Goal: Use online tool/utility: Use online tool/utility

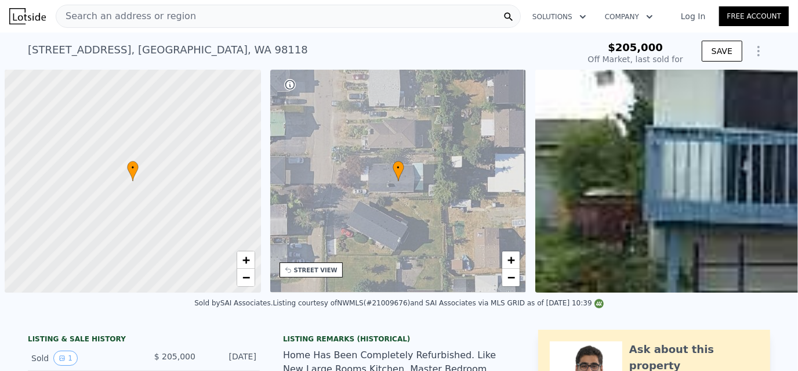
scroll to position [0, 4]
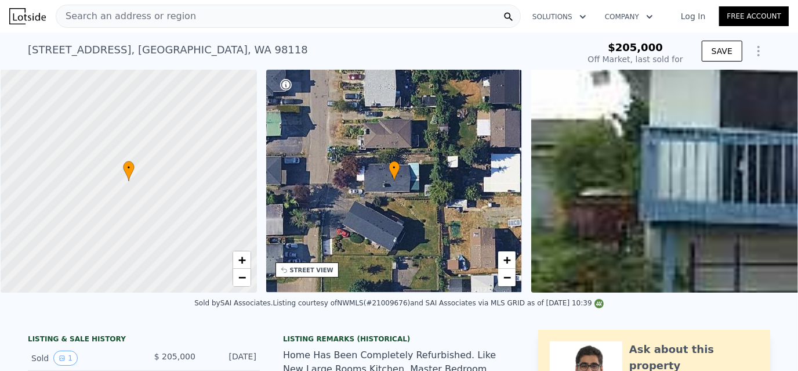
click at [755, 52] on icon "Show Options" at bounding box center [759, 51] width 14 height 14
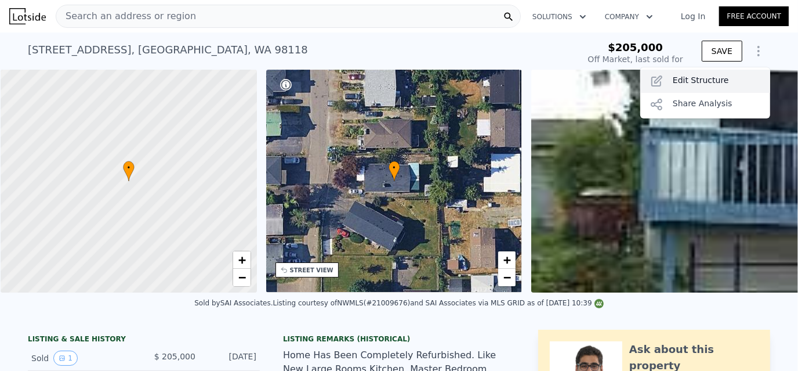
click at [706, 81] on div "Edit Structure" at bounding box center [705, 81] width 130 height 23
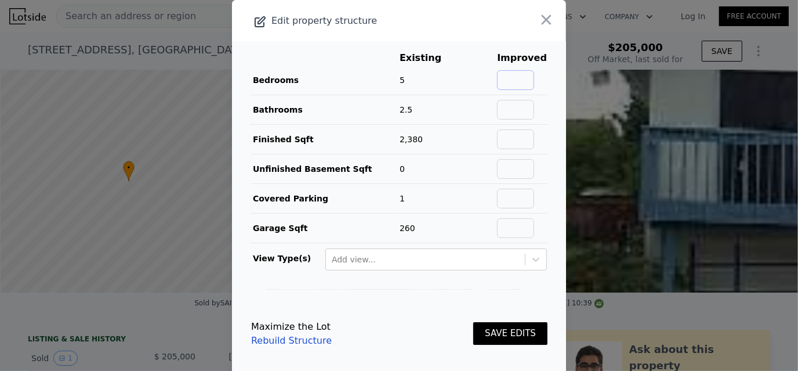
click at [515, 78] on input "text" at bounding box center [515, 80] width 37 height 20
click at [500, 40] on div at bounding box center [533, 20] width 67 height 41
click at [542, 20] on icon "button" at bounding box center [547, 20] width 10 height 10
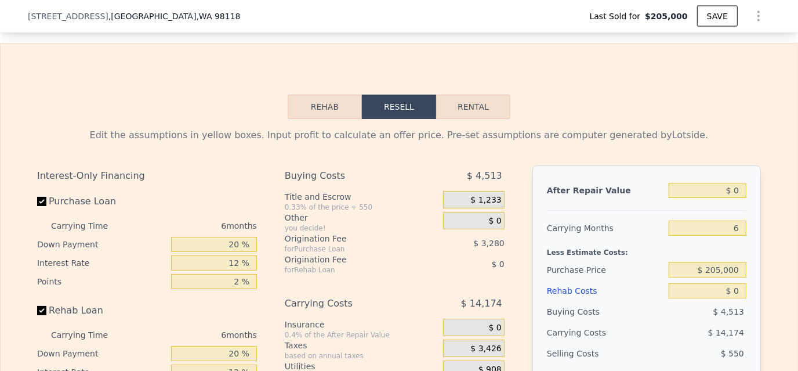
scroll to position [1740, 0]
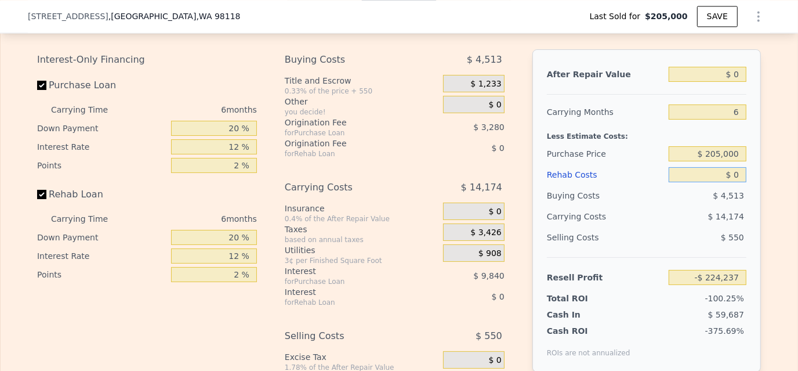
drag, startPoint x: 712, startPoint y: 193, endPoint x: 718, endPoint y: 192, distance: 6.4
click at [718, 182] on input "$ 0" at bounding box center [708, 174] width 78 height 15
drag, startPoint x: 697, startPoint y: 166, endPoint x: 750, endPoint y: 166, distance: 52.8
click at [750, 166] on div "After Repair Value $ 0 Carrying Months 6 Less Estimate Costs: Purchase Price $ …" at bounding box center [647, 210] width 229 height 323
drag, startPoint x: 734, startPoint y: 167, endPoint x: 682, endPoint y: 167, distance: 51.6
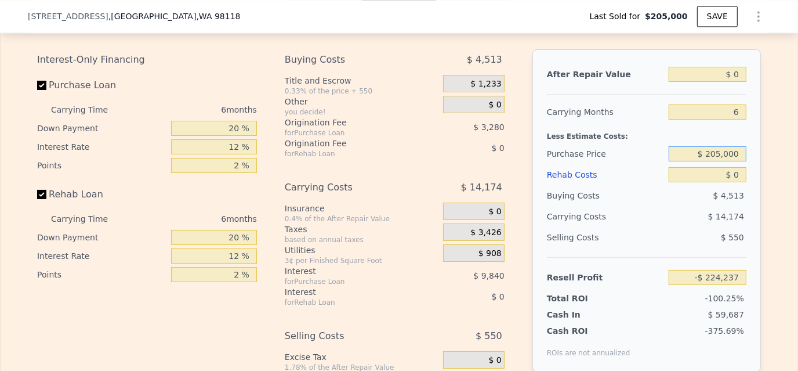
click at [682, 161] on input "$ 205,000" at bounding box center [708, 153] width 78 height 15
type input "$ 659,000"
click at [657, 163] on div "Purchase Price" at bounding box center [605, 153] width 117 height 21
type input "-$ 708,804"
drag, startPoint x: 722, startPoint y: 188, endPoint x: 745, endPoint y: 188, distance: 23.2
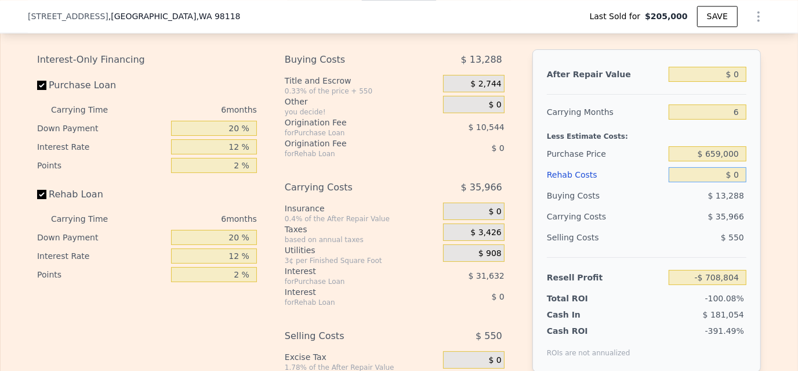
click at [745, 188] on div "After Repair Value $ 0 Carrying Months 6 Less Estimate Costs: Purchase Price $ …" at bounding box center [647, 210] width 229 height 323
type input "$ 1"
type input "-$ 708,805"
type input "$ 10,000"
type input "-$ 719,444"
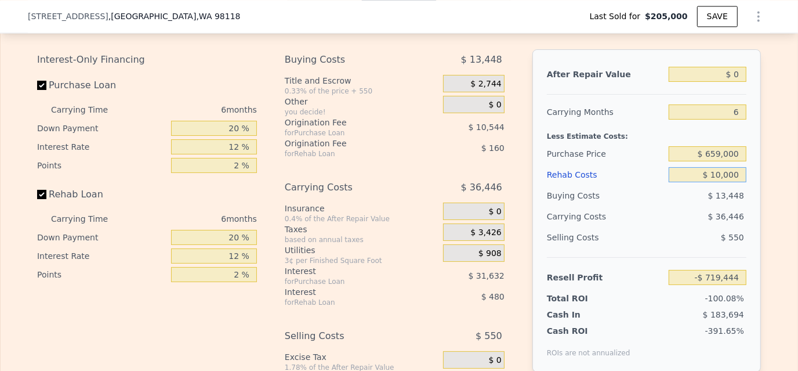
type input "$ 100,000"
type input "-$ 815,204"
type input "$ 100,000"
click at [748, 185] on div "After Repair Value $ 0 Carrying Months 6 Less Estimate Costs: Purchase Price $ …" at bounding box center [647, 210] width 229 height 323
drag, startPoint x: 723, startPoint y: 88, endPoint x: 741, endPoint y: 87, distance: 18.6
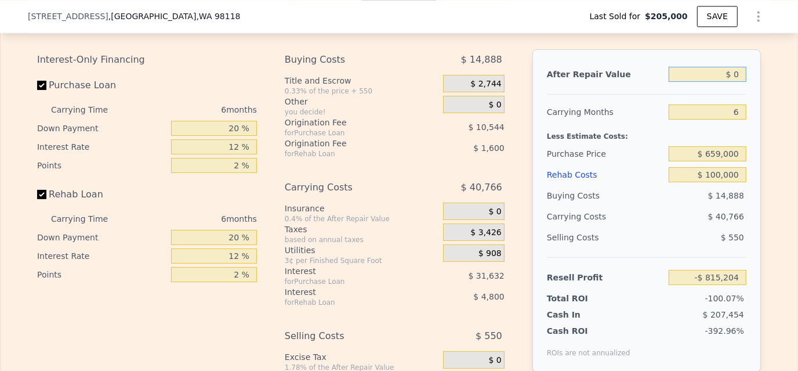
click at [741, 82] on input "$ 0" at bounding box center [708, 74] width 78 height 15
type input "$ 8"
type input "-$ 815,196"
type input "$ 87"
type input "-$ 815,123"
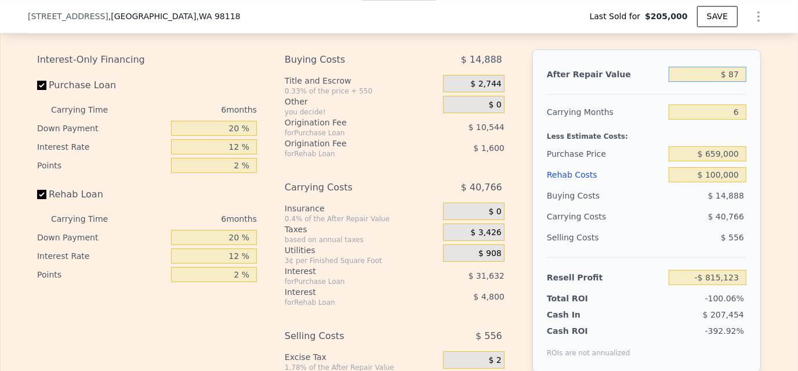
type input "$ 875"
type input "-$ 814,394"
type input "$ 8,750"
type input "-$ 807,095"
type input "$ 87,500"
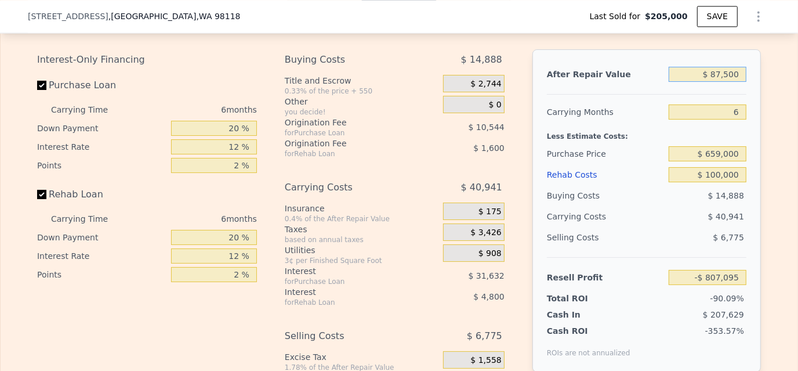
type input "-$ 734,104"
type input "$ 875,000"
type input "-$ 4,193"
type input "$ 875,000"
click at [751, 107] on div "After Repair Value $ 875,000 Carrying Months 6 Less Estimate Costs: Purchase Pr…" at bounding box center [647, 210] width 229 height 323
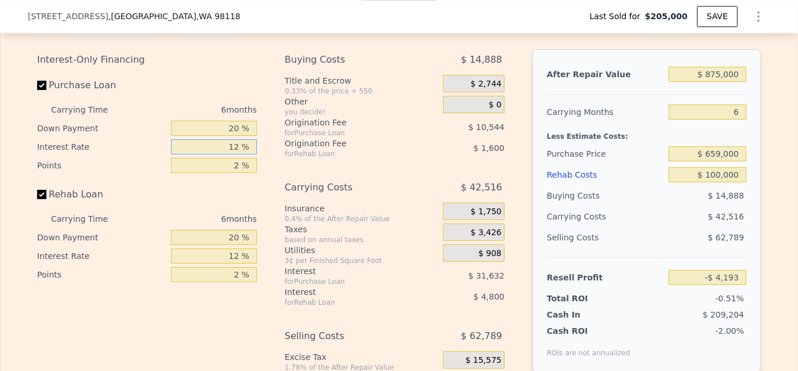
drag, startPoint x: 229, startPoint y: 157, endPoint x: 260, endPoint y: 161, distance: 32.2
click at [260, 161] on div "Interest-Only Financing Purchase Loan Carrying Time 6 months Down Payment 20 % …" at bounding box center [151, 241] width 229 height 385
type input "10.5 %"
type input "-$ 239"
type input "10.5 %"
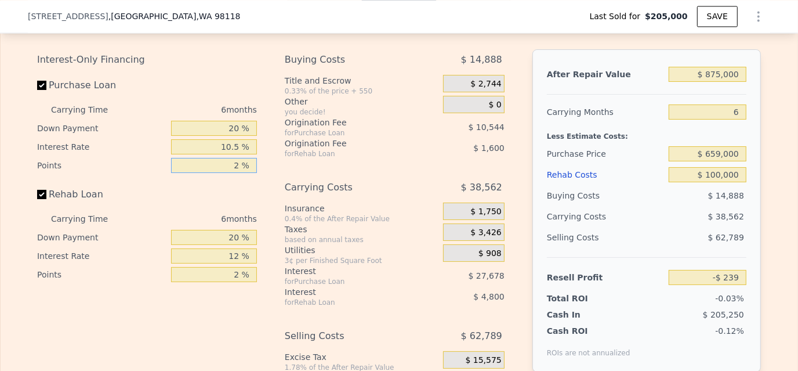
drag, startPoint x: 227, startPoint y: 180, endPoint x: 287, endPoint y: 179, distance: 59.2
click at [287, 179] on div "Interest-Only Financing Purchase Loan Carrying Time 6 months Down Payment 20 % …" at bounding box center [399, 241] width 724 height 385
type input "1 %"
type input "$ 5,033"
type input "1.5 %"
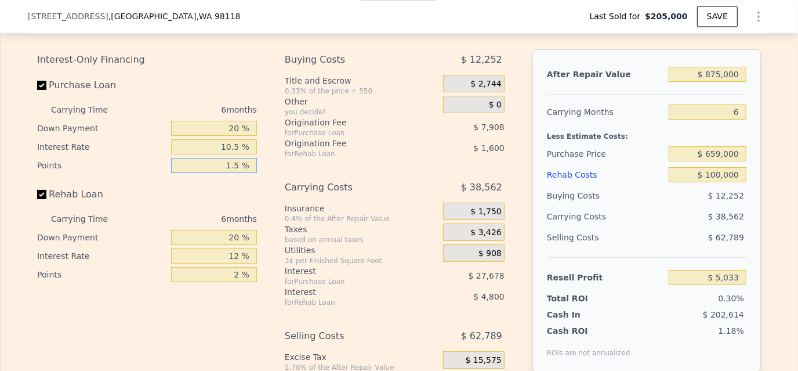
type input "$ 2,397"
type input "1.5 %"
click at [264, 194] on div "Interest-Only Financing Purchase Loan Carrying Time 6 months Down Payment 20 % …" at bounding box center [399, 241] width 724 height 385
drag, startPoint x: 224, startPoint y: 285, endPoint x: 241, endPoint y: 284, distance: 17.5
click at [241, 282] on input "2 %" at bounding box center [214, 274] width 86 height 15
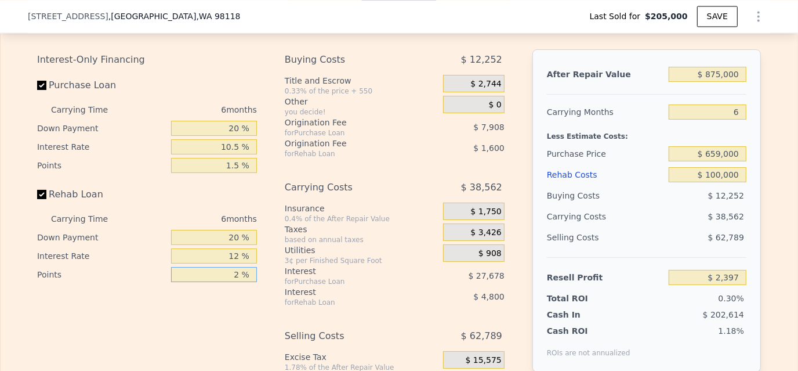
type input "1 %"
type input "$ 3,197"
type input "1.5 %"
type input "$ 2,797"
type input "1.5 %"
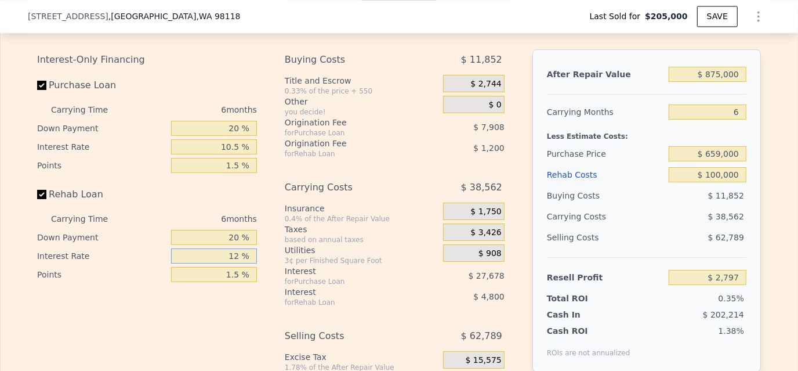
drag, startPoint x: 226, startPoint y: 269, endPoint x: 259, endPoint y: 273, distance: 33.3
click at [259, 273] on div "Interest-Only Financing Purchase Loan Carrying Time 6 months Down Payment 20 % …" at bounding box center [151, 241] width 229 height 385
type input "1 %"
type input "$ 7,195"
type input "10. %"
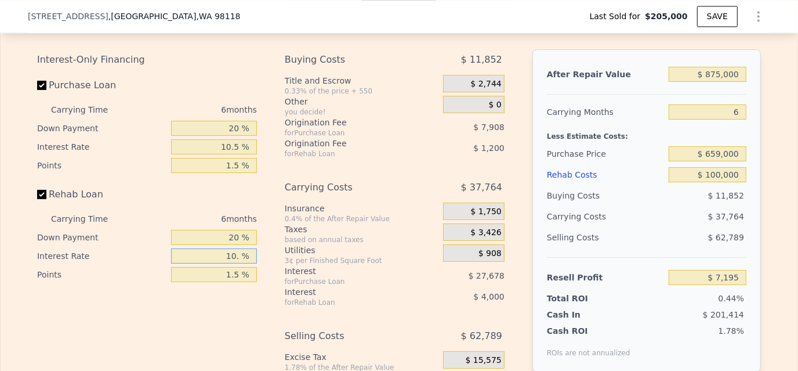
type input "$ 3,595"
type input "10.5 %"
type input "$ 3,397"
type input "10.5 %"
click at [233, 96] on div "Purchase Loan" at bounding box center [147, 88] width 220 height 26
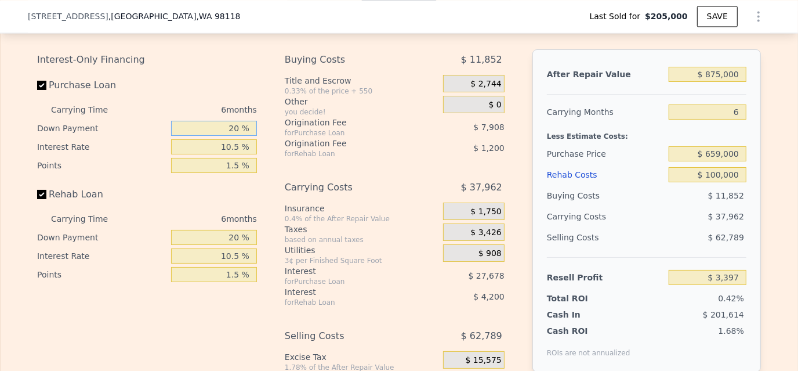
drag, startPoint x: 225, startPoint y: 144, endPoint x: 297, endPoint y: 141, distance: 72.6
click at [297, 141] on div "Interest-Only Financing Purchase Loan Carrying Time 6 months Down Payment 20 % …" at bounding box center [399, 241] width 724 height 385
type input "1 %"
type input "-$ 5,057"
type input "15 %"
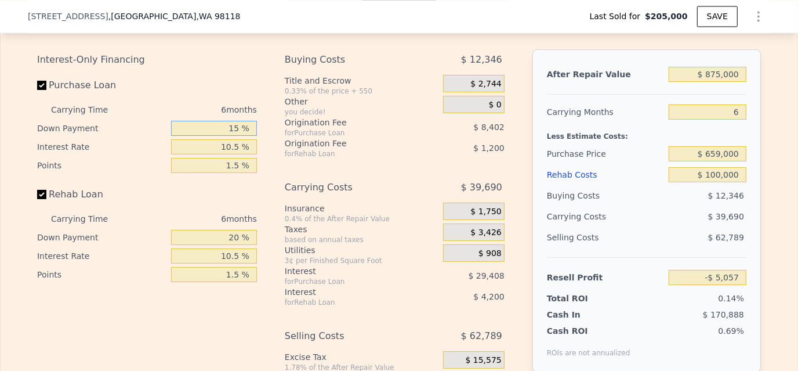
type input "$ 1,175"
type input "15 %"
click at [244, 100] on div "Purchase Loan" at bounding box center [147, 88] width 220 height 26
click at [751, 96] on div "After Repair Value $ 875,000 Carrying Months 6 Less Estimate Costs: Purchase Pr…" at bounding box center [647, 210] width 229 height 323
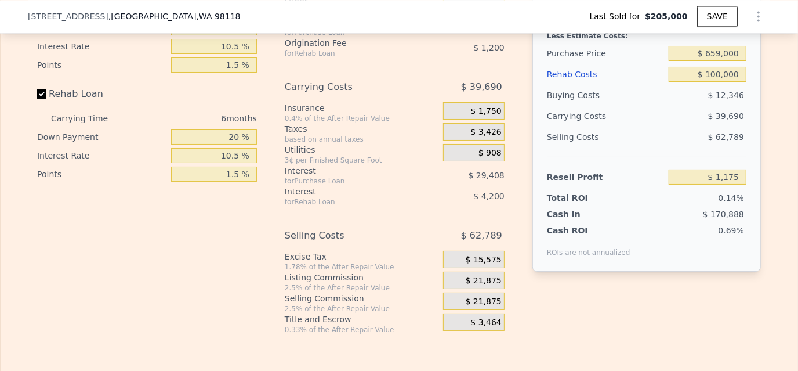
scroll to position [1856, 0]
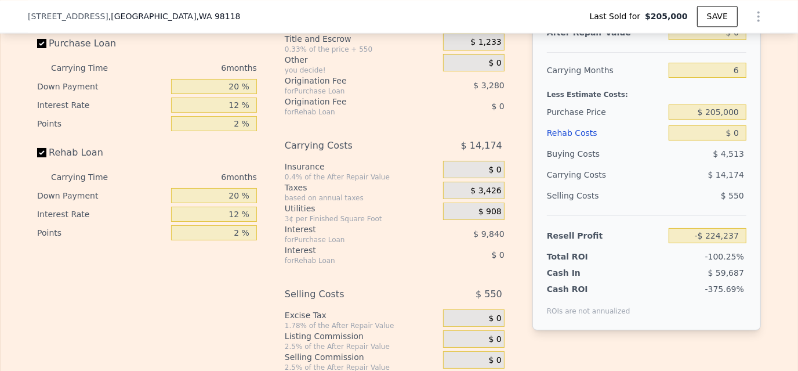
scroll to position [1798, 0]
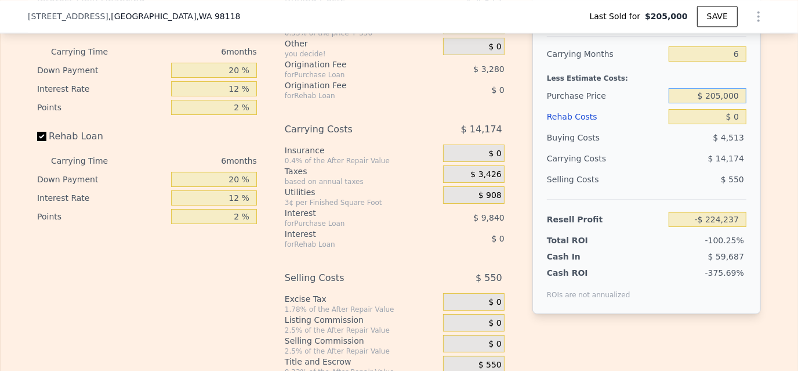
drag, startPoint x: 703, startPoint y: 105, endPoint x: 738, endPoint y: 107, distance: 35.4
click at [737, 103] on input "$ 205,000" at bounding box center [708, 95] width 78 height 15
type input "$ 5"
type input "$ 659,000"
click at [724, 124] on input "$ 0" at bounding box center [708, 116] width 78 height 15
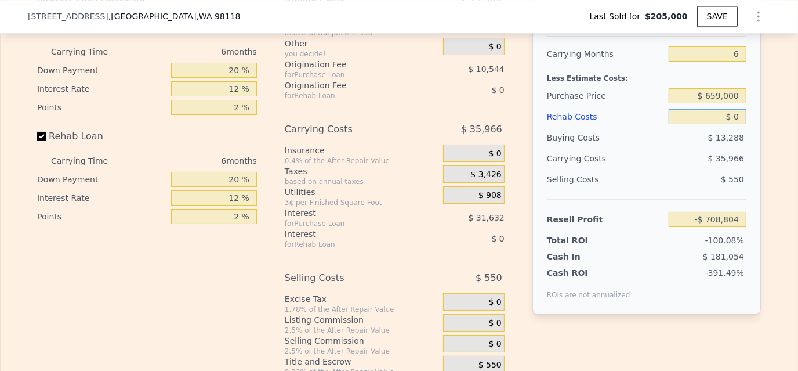
type input "-$ 708,804"
drag, startPoint x: 732, startPoint y: 128, endPoint x: 748, endPoint y: 125, distance: 16.5
click at [748, 125] on div "After Repair Value $ 0 Carrying Months 6 Less Estimate Costs: Purchase Price $ …" at bounding box center [647, 152] width 229 height 323
type input "$ 1"
type input "-$ 708,805"
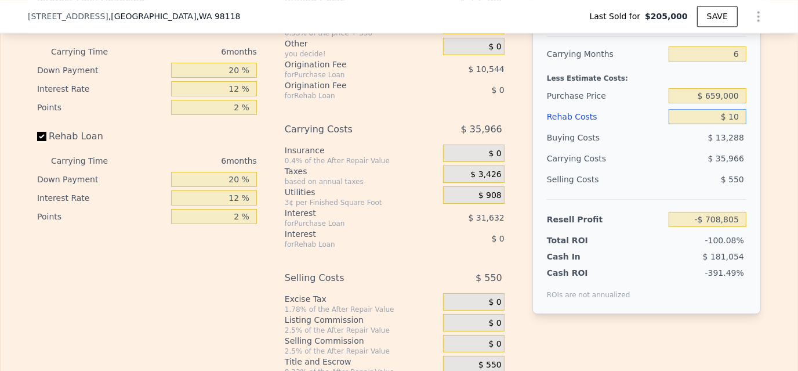
type input "$ 100"
type input "-$ 708,912"
type input "$ 100,000"
type input "-$ 815,204"
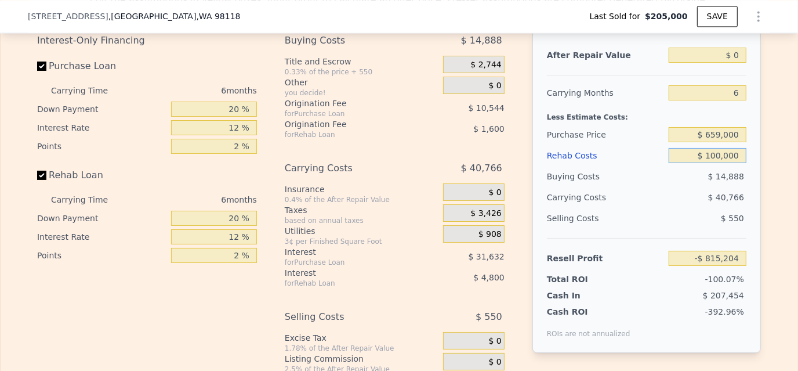
scroll to position [1740, 0]
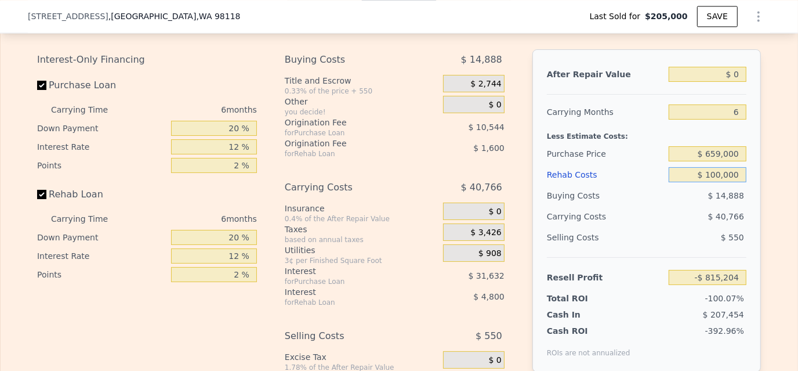
type input "$ 100,000"
drag, startPoint x: 721, startPoint y: 82, endPoint x: 743, endPoint y: 82, distance: 22.0
click at [743, 82] on div "After Repair Value $ 0 Carrying Months 6 Less Estimate Costs: Purchase Price $ …" at bounding box center [647, 210] width 229 height 323
type input "$ 57"
type input "-$ 815,199"
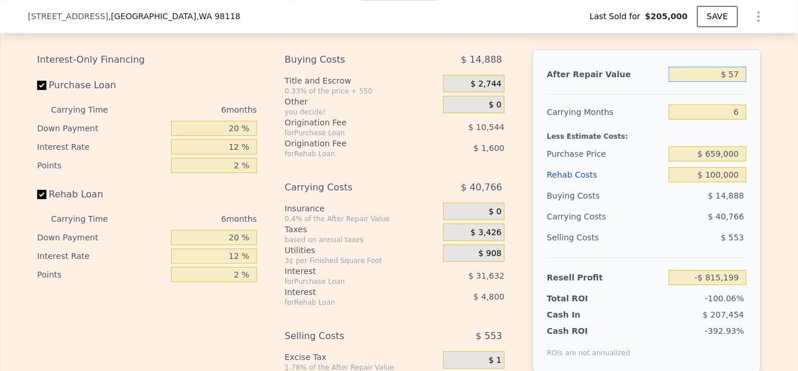
type input "$ 575"
type input "-$ 814,670"
type input "$ 575,000"
type input "-$ 282,254"
type input "$ 575,000"
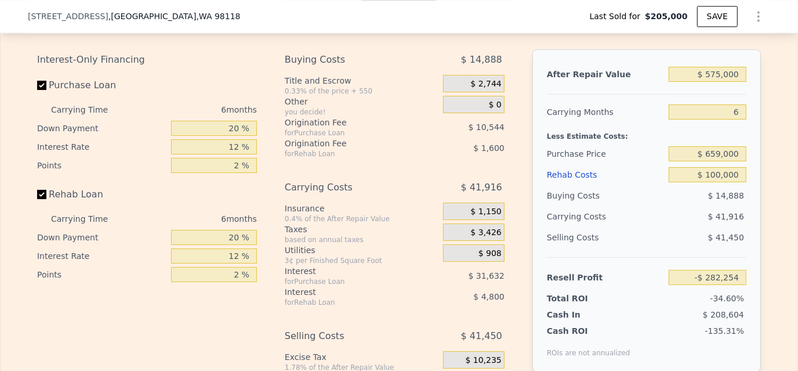
click at [748, 87] on div "After Repair Value $ 575,000 Carrying Months 6 Less Estimate Costs: Purchase Pr…" at bounding box center [647, 210] width 229 height 323
click at [741, 182] on input "$ 100,000" at bounding box center [708, 174] width 78 height 15
drag, startPoint x: 220, startPoint y: 273, endPoint x: 278, endPoint y: 269, distance: 58.1
click at [278, 269] on div "Interest-Only Financing Purchase Loan Carrying Time 6 months Down Payment 20 % …" at bounding box center [399, 241] width 724 height 385
type input "10.65 %"
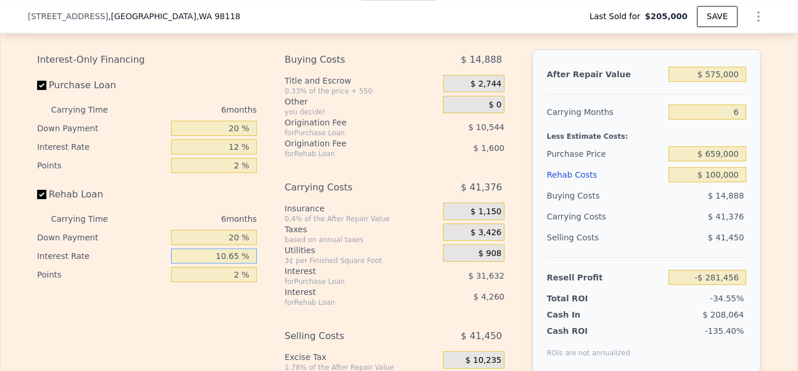
type input "-$ 281,714"
type input "10.5 %"
type input "-$ 281,654"
type input "10.5 %"
drag, startPoint x: 230, startPoint y: 160, endPoint x: 253, endPoint y: 160, distance: 23.2
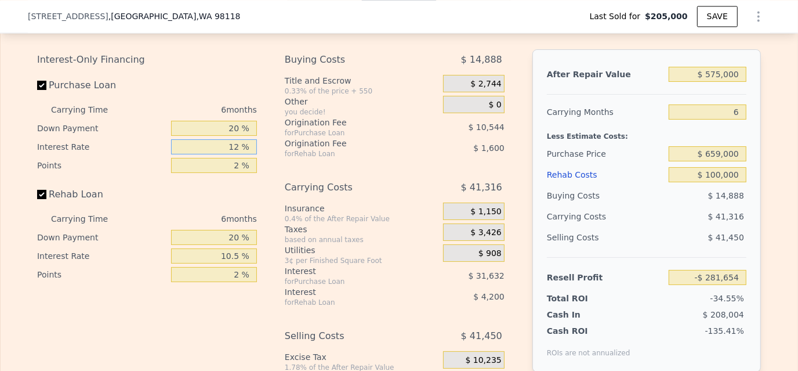
click at [254, 160] on div "Interest-Only Financing Purchase Loan Carrying Time 6 months Down Payment 20 % …" at bounding box center [151, 241] width 229 height 385
type input "10 %"
type input "-$ 276,380"
type input "10.5 %"
type input "-$ 277,700"
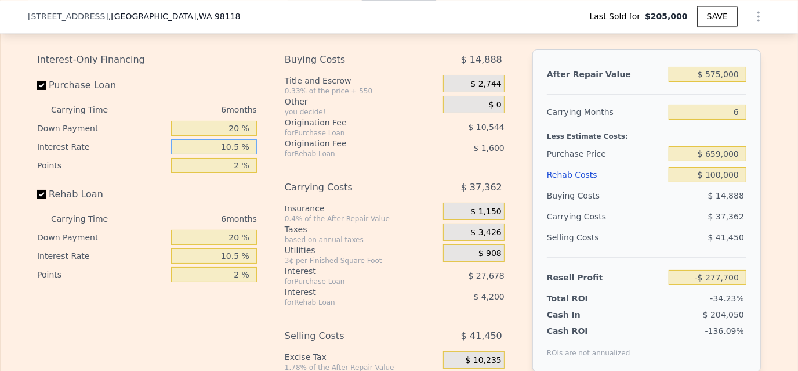
type input "10.5 %"
click at [256, 176] on div "Interest-Only Financing Purchase Loan Carrying Time 6 months Down Payment 20 % …" at bounding box center [151, 241] width 229 height 385
drag, startPoint x: 229, startPoint y: 179, endPoint x: 253, endPoint y: 179, distance: 23.8
click at [253, 179] on div "Interest-Only Financing Purchase Loan Carrying Time 6 months Down Payment 20 % …" at bounding box center [151, 241] width 229 height 385
type input "1.5 %"
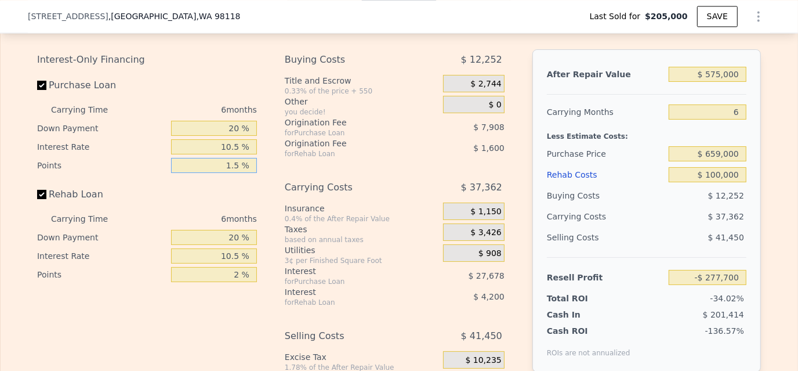
type input "-$ 275,064"
type input "1.5 %"
click at [257, 193] on div "Interest-Only Financing Purchase Loan Carrying Time 6 months Down Payment 20 % …" at bounding box center [151, 241] width 229 height 385
drag, startPoint x: 230, startPoint y: 291, endPoint x: 251, endPoint y: 287, distance: 21.3
click at [251, 282] on input "2 %" at bounding box center [214, 274] width 86 height 15
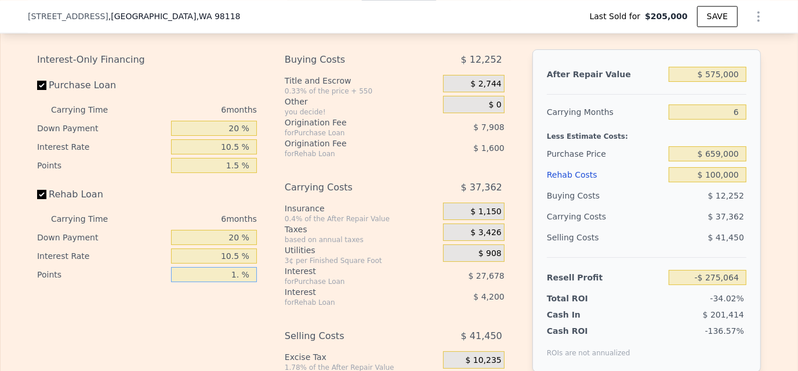
type input "1.5 %"
type input "-$ 274,664"
type input "1.5 %"
click at [275, 211] on div "Interest-Only Financing Purchase Loan Carrying Time 6 months Down Payment 20 % …" at bounding box center [399, 241] width 724 height 385
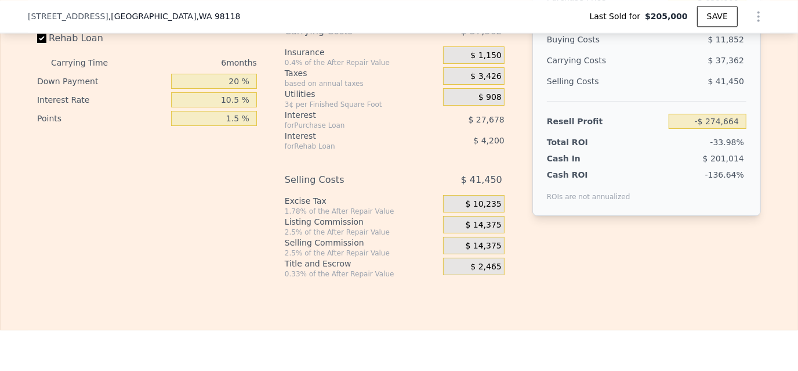
scroll to position [1914, 0]
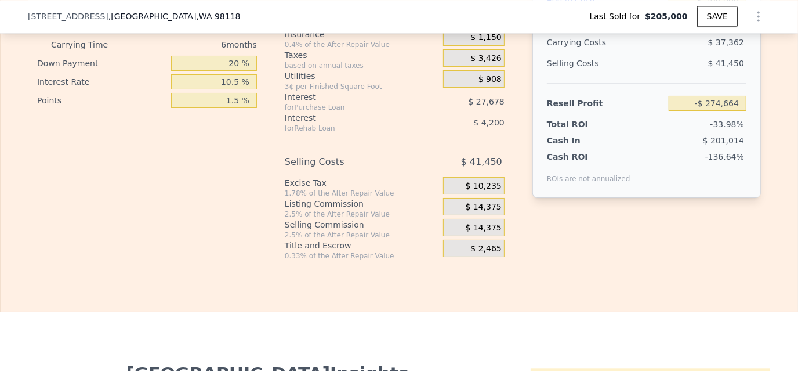
click at [723, 259] on div "Interest-Only Financing Purchase Loan Carrying Time 6 months Down Payment 20 % …" at bounding box center [399, 67] width 724 height 385
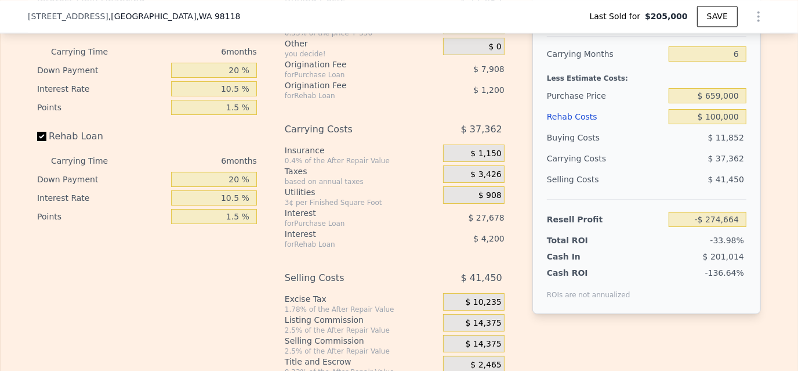
scroll to position [1740, 0]
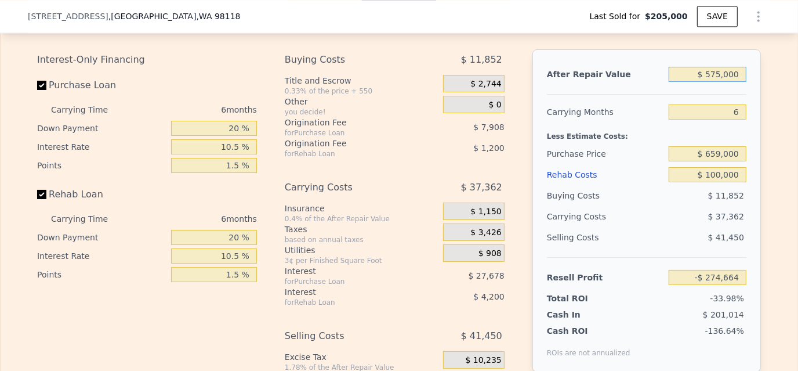
click at [712, 82] on input "$ 575,000" at bounding box center [708, 74] width 78 height 15
type input "$ 75,000"
type input "-$ 738,099"
type input "$ 875,000"
type input "$ 3,397"
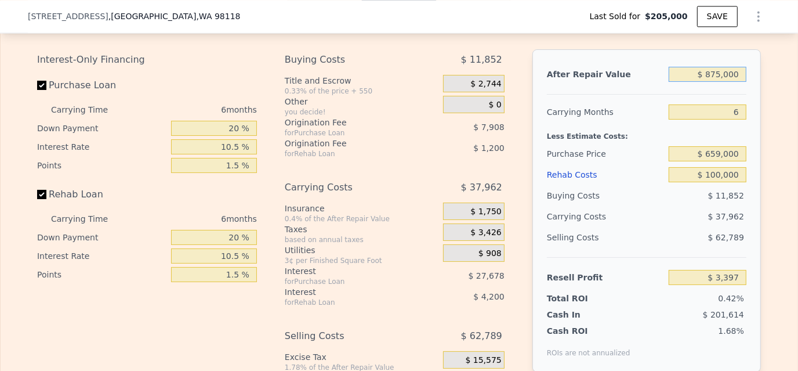
type input "$ 875,000"
click at [533, 116] on div "After Repair Value $ 875,000 Carrying Months 6 Less Estimate Costs: Purchase Pr…" at bounding box center [647, 210] width 229 height 323
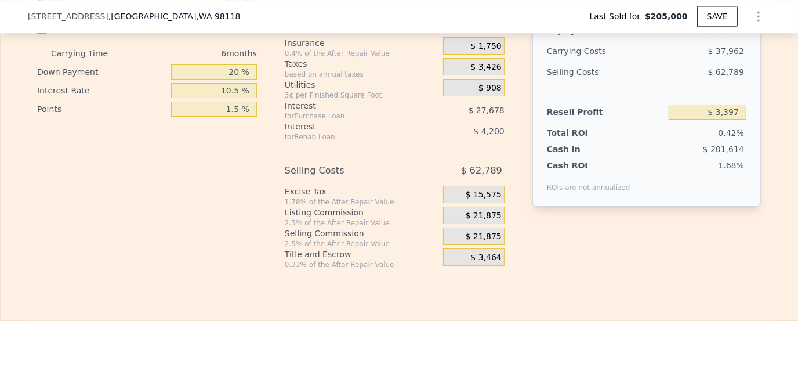
scroll to position [1914, 0]
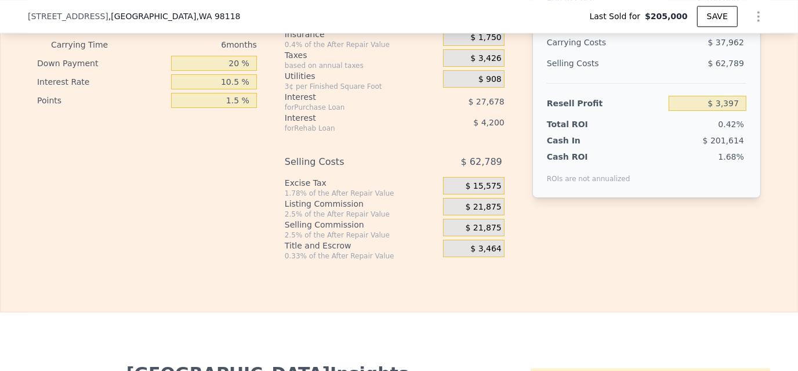
click at [473, 233] on span "$ 21,875" at bounding box center [484, 228] width 36 height 10
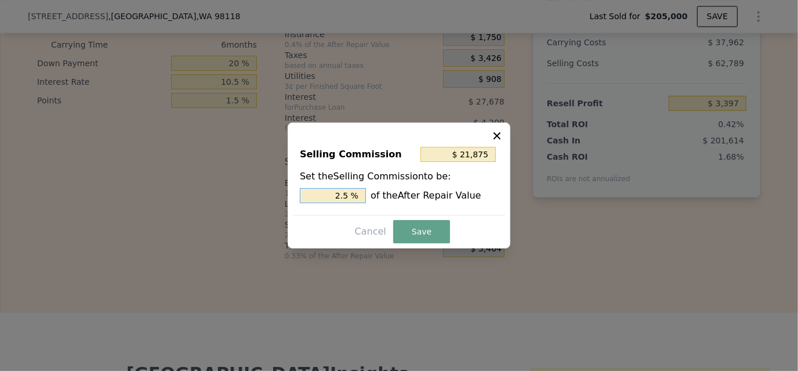
drag, startPoint x: 335, startPoint y: 191, endPoint x: 408, endPoint y: 191, distance: 73.1
click at [408, 191] on div "2.5 % of the After Repair Value" at bounding box center [399, 195] width 198 height 15
type input "$ 8,750"
type input "1 %"
click at [432, 234] on button "Save" at bounding box center [421, 231] width 57 height 23
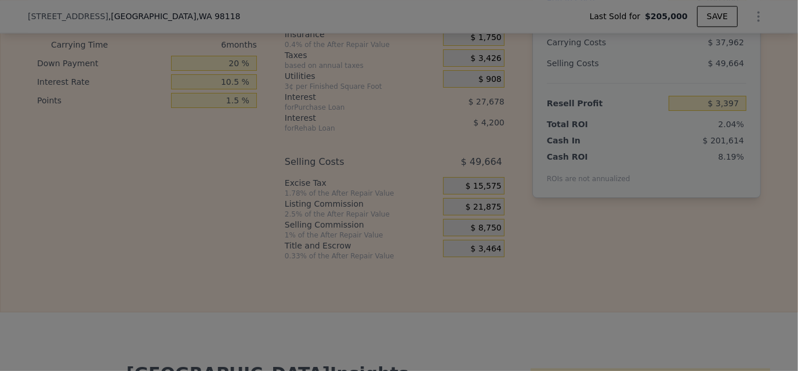
type input "$ 16,522"
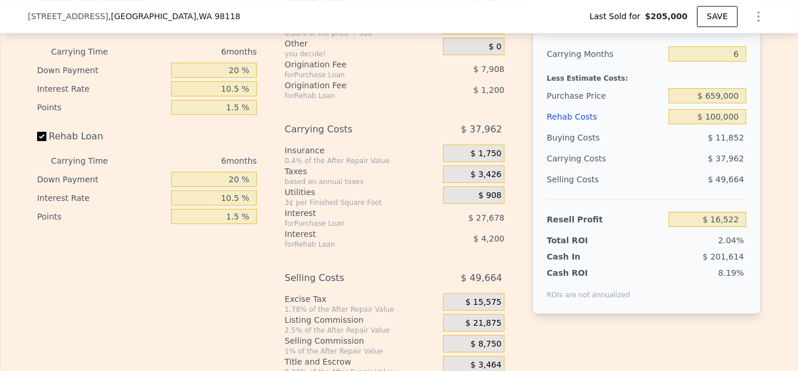
scroll to position [1740, 0]
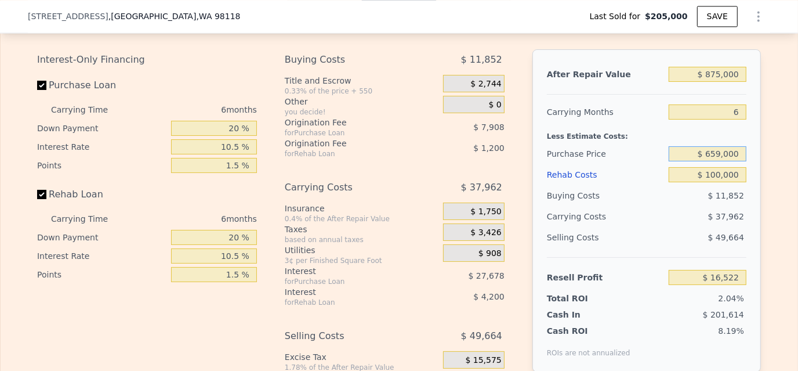
click at [713, 161] on input "$ 659,000" at bounding box center [708, 153] width 78 height 15
type input "$ 639,000"
click at [746, 166] on div "After Repair Value $ 875,000 Carrying Months 6 Less Estimate Costs: Purchase Pr…" at bounding box center [647, 210] width 229 height 323
type input "$ 37,668"
click at [748, 99] on div "After Repair Value $ 875,000 Carrying Months 6 Less Estimate Costs: Purchase Pr…" at bounding box center [647, 210] width 229 height 323
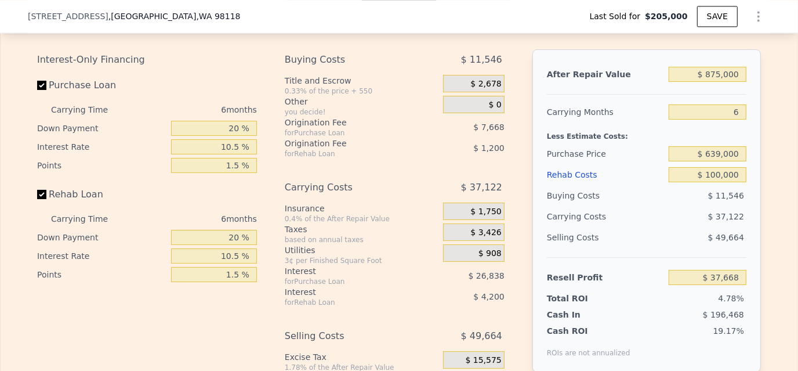
type input "$ 934,000"
type input "$ 0"
type input "$ 641,460"
click at [725, 182] on input "$ 0" at bounding box center [708, 174] width 78 height 15
drag, startPoint x: 709, startPoint y: 88, endPoint x: 766, endPoint y: 86, distance: 57.4
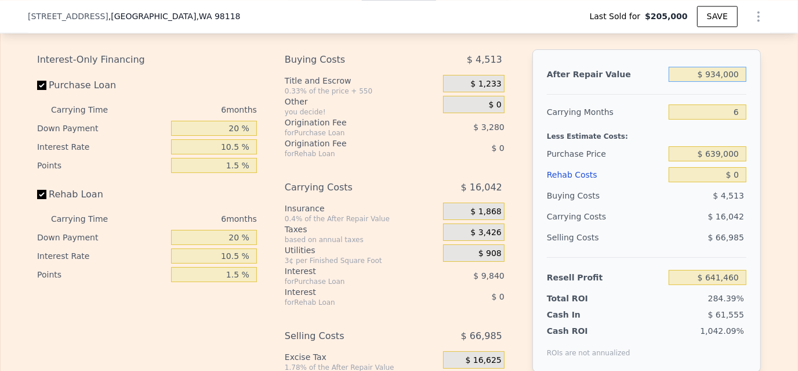
click at [766, 86] on div "Edit the assumptions in yellow boxes. Input profit to calculate an offer price.…" at bounding box center [399, 219] width 797 height 432
type input "$ 8"
type input "-$ 224,229"
type input "$ 87"
type input "-$ 224,156"
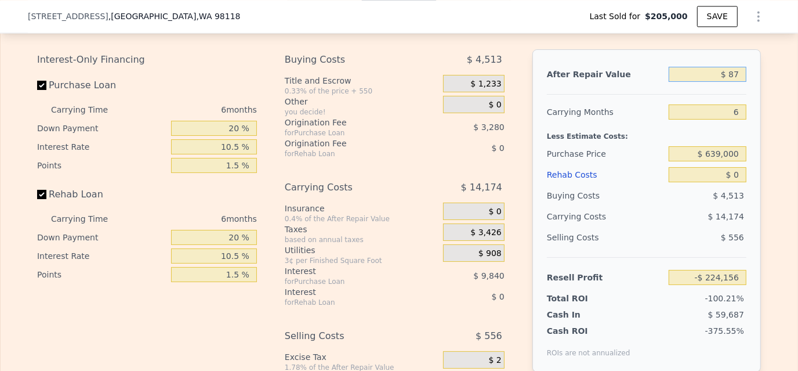
type input "$ 875"
type input "-$ 223,427"
type input "$ 8,750"
type input "-$ 216,128"
type input "$ 87,500"
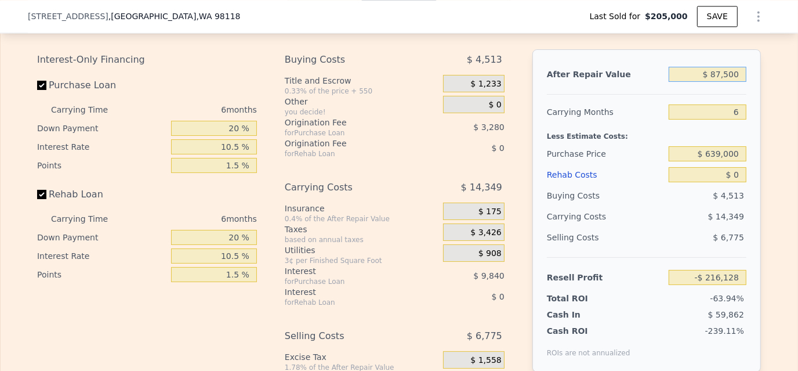
type input "-$ 143,137"
type input "$ 875,000"
type input "$ 586,774"
type input "$ 875,000"
click at [747, 112] on div "After Repair Value $ 875,000 Carrying Months 6 Less Estimate Costs: Purchase Pr…" at bounding box center [647, 210] width 229 height 323
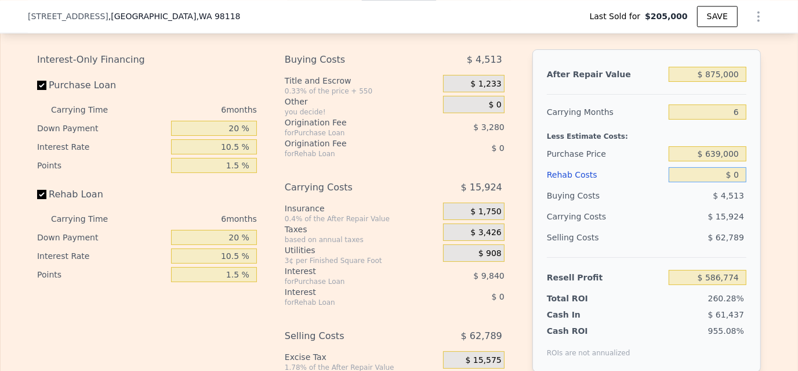
drag, startPoint x: 718, startPoint y: 188, endPoint x: 759, endPoint y: 186, distance: 41.3
click at [759, 186] on div "Edit the assumptions in yellow boxes. Input profit to calculate an offer price.…" at bounding box center [399, 219] width 743 height 432
type input "$ 1"
type input "$ 586,773"
type input "$ 100"
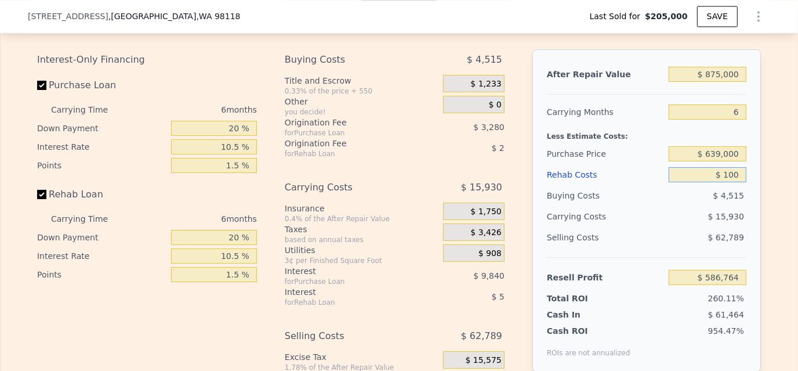
type input "$ 586,666"
type input "$ 1,000"
type input "$ 585,710"
type input "$ 10,000"
type input "$ 576,134"
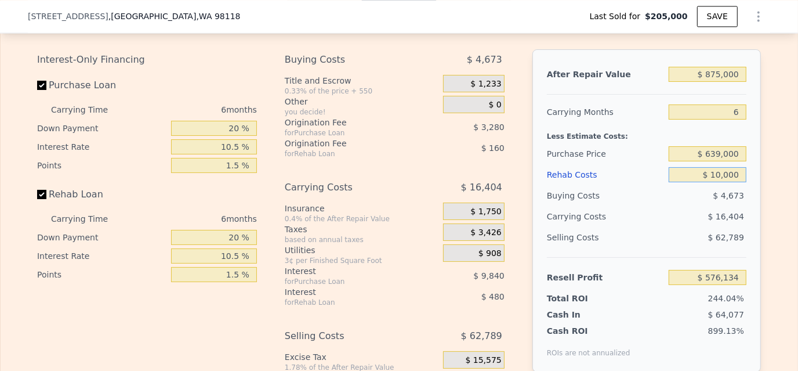
type input "$ 100,000"
type input "$ 480,374"
type input "$ 100,000"
click at [750, 182] on div "After Repair Value $ 875,000 Carrying Months 6 Less Estimate Costs: Purchase Pr…" at bounding box center [647, 210] width 229 height 323
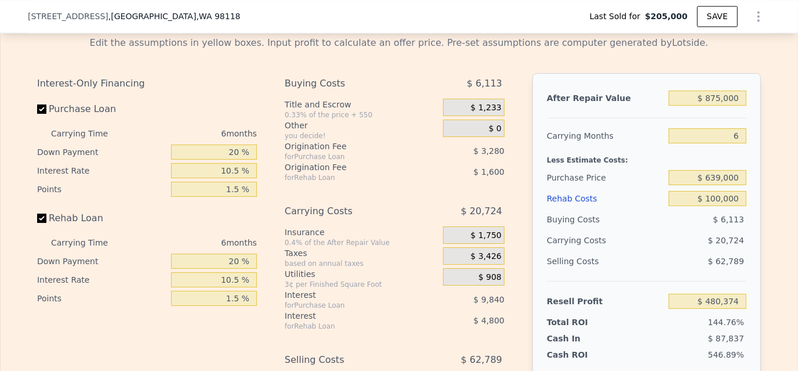
scroll to position [1736, 0]
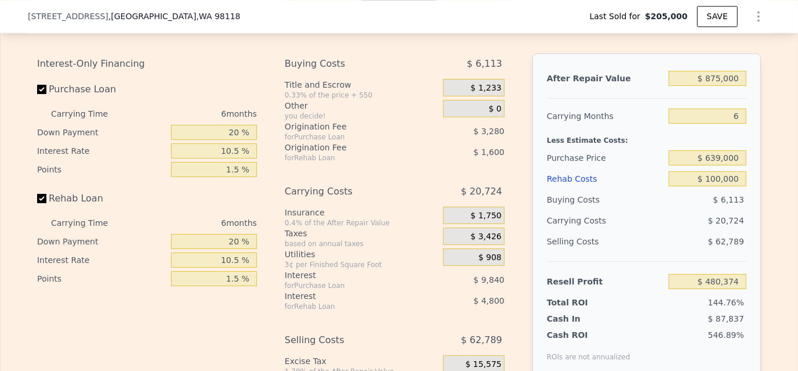
click at [522, 186] on div "Interest-Only Financing Purchase Loan Carrying Time 6 months Down Payment 20 % …" at bounding box center [399, 245] width 724 height 385
type input "$ 934,000"
type input "$ 0"
type input "$ 641,460"
